Goal: Transaction & Acquisition: Purchase product/service

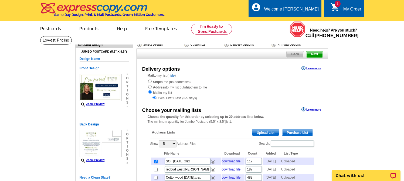
click at [343, 6] on div "1 shopping_cart My Order" at bounding box center [344, 8] width 40 height 17
click at [335, 5] on span "1" at bounding box center [338, 4] width 6 height 6
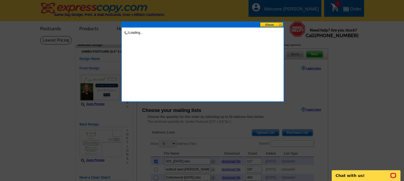
click at [335, 5] on div at bounding box center [202, 90] width 404 height 181
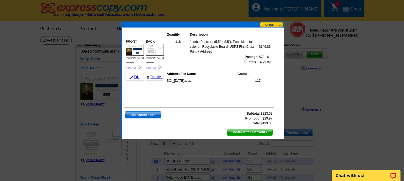
click at [243, 130] on span "Continue to Checkout" at bounding box center [249, 132] width 45 height 6
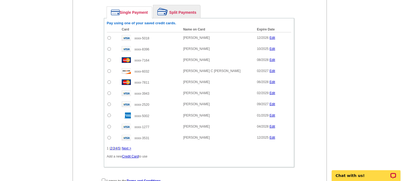
scroll to position [289, 0]
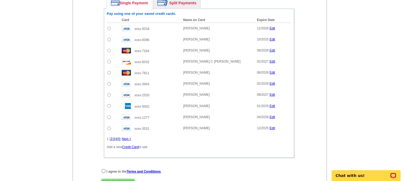
click at [129, 147] on link "Credit Card" at bounding box center [130, 147] width 16 height 4
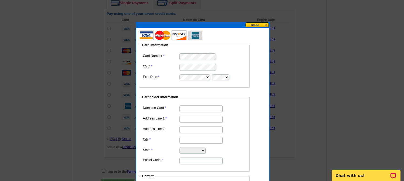
click at [185, 52] on dd at bounding box center [194, 56] width 105 height 8
click at [168, 68] on label "CVC" at bounding box center [161, 66] width 36 height 5
click at [155, 49] on fieldset "Card Information Card Number CVC Exp. Date" at bounding box center [194, 65] width 111 height 45
click at [197, 107] on input "Name on Card" at bounding box center [200, 109] width 43 height 6
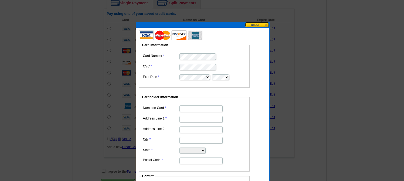
click at [188, 119] on input "Address Line 1" at bounding box center [200, 119] width 43 height 6
paste input "630 Royal Oaks Pl"
type input "630 Royal Oaks Pl"
click at [188, 139] on input "City" at bounding box center [200, 140] width 43 height 6
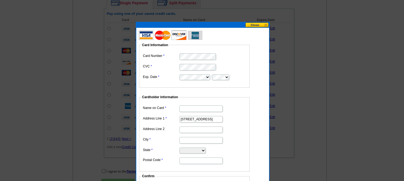
type input "[GEOGRAPHIC_DATA]"
select select "TN"
click at [188, 159] on input "37215" at bounding box center [200, 161] width 43 height 6
type input "37205"
click at [187, 110] on input "Name on Card" at bounding box center [200, 109] width 43 height 6
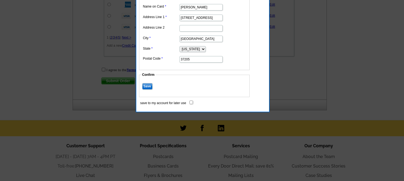
scroll to position [391, 0]
type input "Hays Estes"
click at [190, 102] on input "save to my account for later use" at bounding box center [191, 102] width 4 height 4
checkbox input "true"
click at [147, 87] on input "Save" at bounding box center [147, 86] width 10 height 6
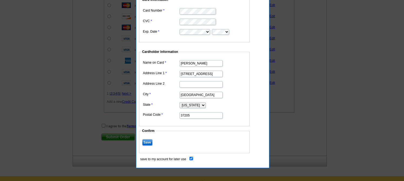
scroll to position [333, 0]
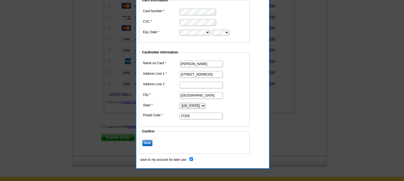
click at [150, 143] on input "Save" at bounding box center [147, 143] width 10 height 6
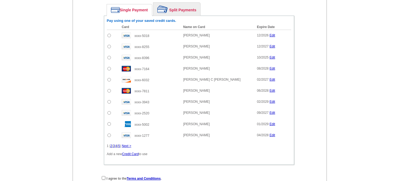
scroll to position [272, 0]
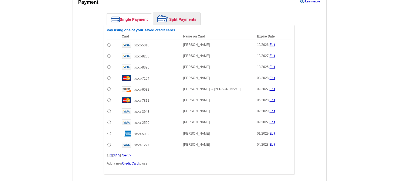
click at [107, 60] on td at bounding box center [113, 55] width 12 height 11
click at [108, 55] on input "radio" at bounding box center [109, 56] width 4 height 4
radio input "true"
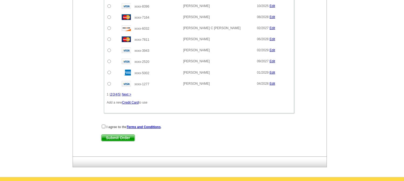
scroll to position [386, 0]
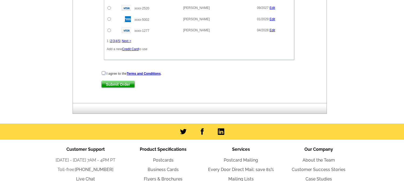
click at [103, 72] on input "checkbox" at bounding box center [104, 73] width 4 height 4
checkbox input "true"
click at [112, 82] on div "I agree to the Terms and Conditions . Submit Order Submit Order" at bounding box center [199, 82] width 196 height 22
click at [111, 85] on span "Submit Order" at bounding box center [117, 84] width 33 height 6
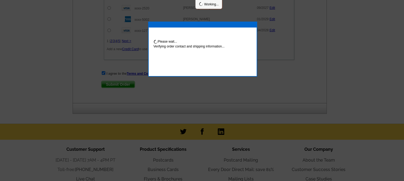
scroll to position [414, 0]
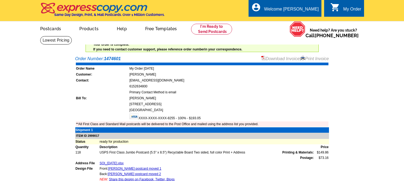
click at [269, 60] on link "Download Invoice" at bounding box center [280, 58] width 38 height 5
